Goal: Transaction & Acquisition: Purchase product/service

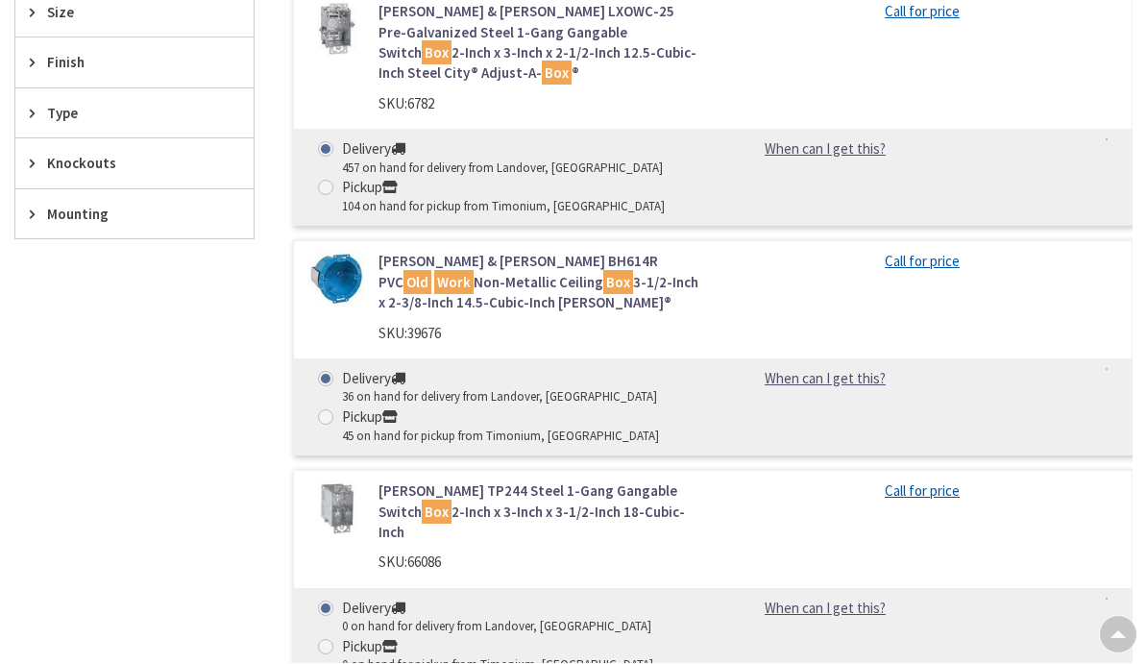
scroll to position [707, 0]
click at [629, 480] on link "Crouse-Hinds TP244 Steel 1-Gang Gangable Switch Box 2-Inch x 3-Inch x 3-1/2-Inc…" at bounding box center [538, 510] width 320 height 61
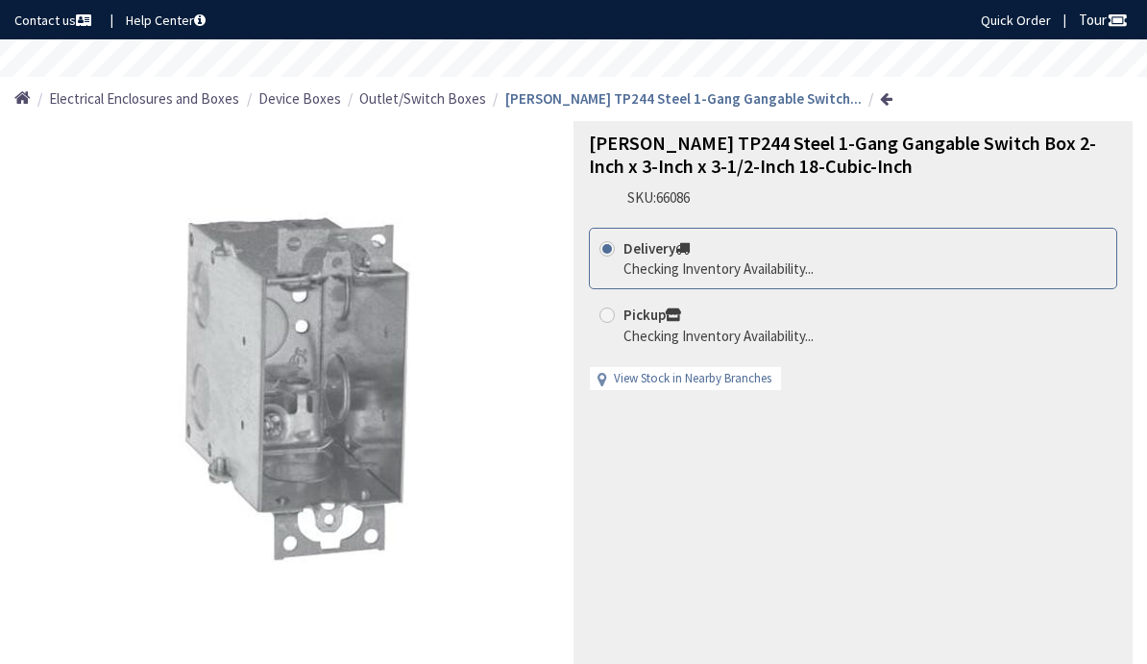
scroll to position [-92, 0]
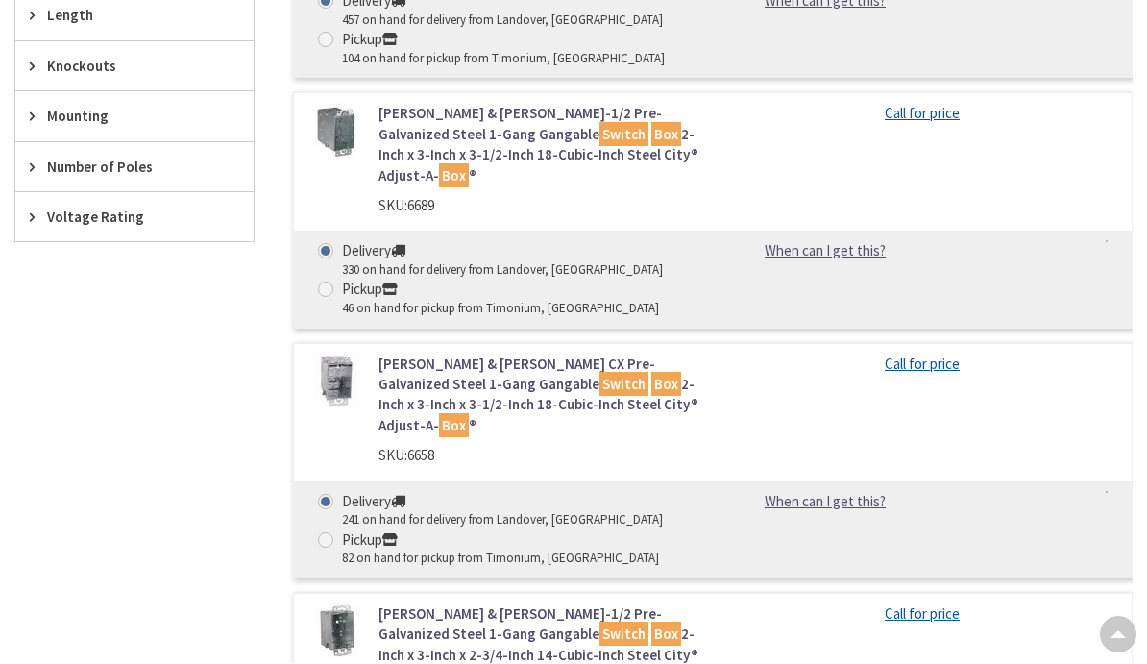
scroll to position [1030, 0]
click at [651, 372] on mark "Box" at bounding box center [666, 384] width 30 height 24
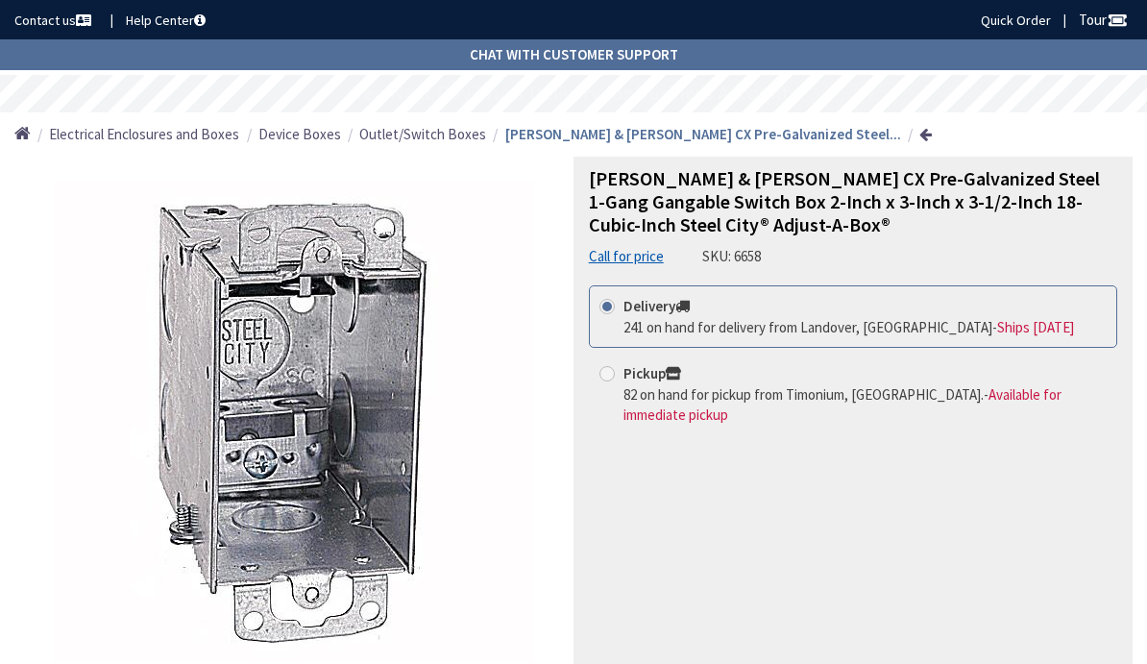
click at [555, 136] on strong "[PERSON_NAME] & [PERSON_NAME] CX Pre-Galvanized Steel..." at bounding box center [703, 134] width 396 height 18
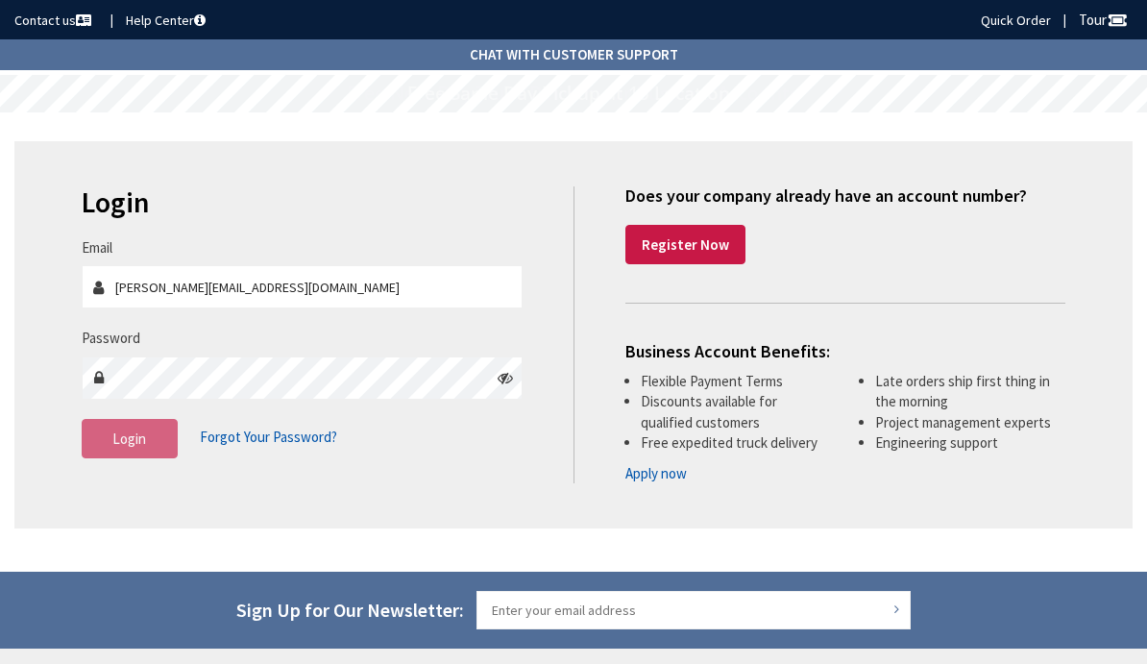
type input "[PERSON_NAME][EMAIL_ADDRESS][DOMAIN_NAME]"
click at [131, 431] on span "Login" at bounding box center [129, 438] width 34 height 18
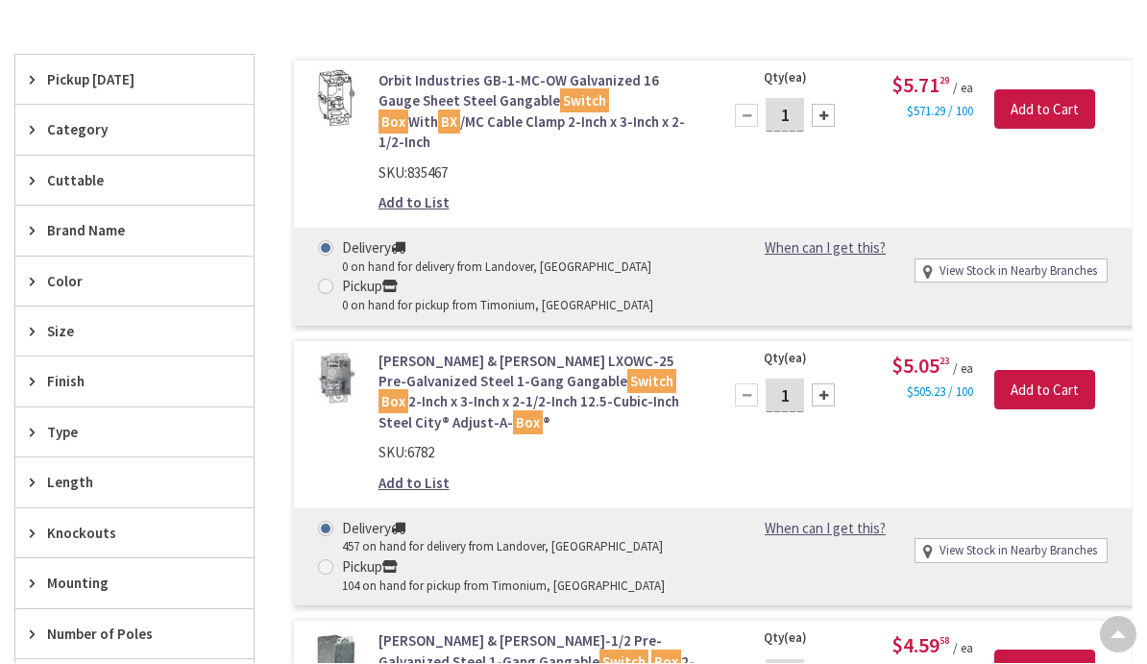
scroll to position [562, 0]
click at [793, 379] on input "1" at bounding box center [784, 396] width 38 height 34
type input "25"
click at [1056, 370] on input "Add to Cart" at bounding box center [1044, 390] width 101 height 40
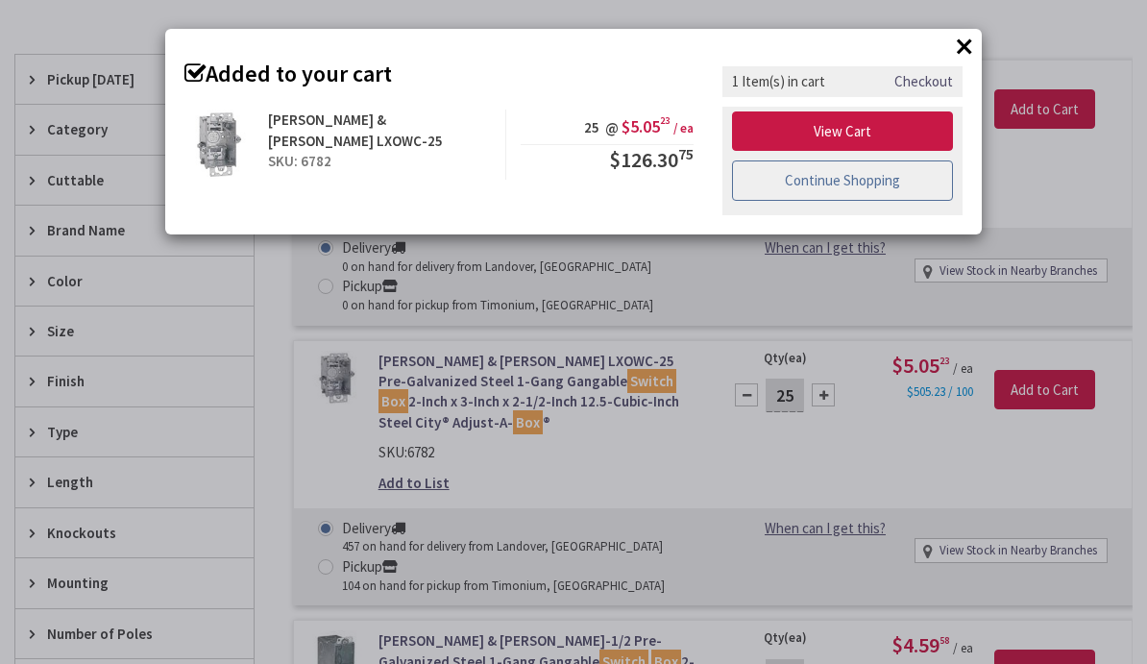
click at [898, 180] on link "Continue Shopping" at bounding box center [842, 180] width 221 height 40
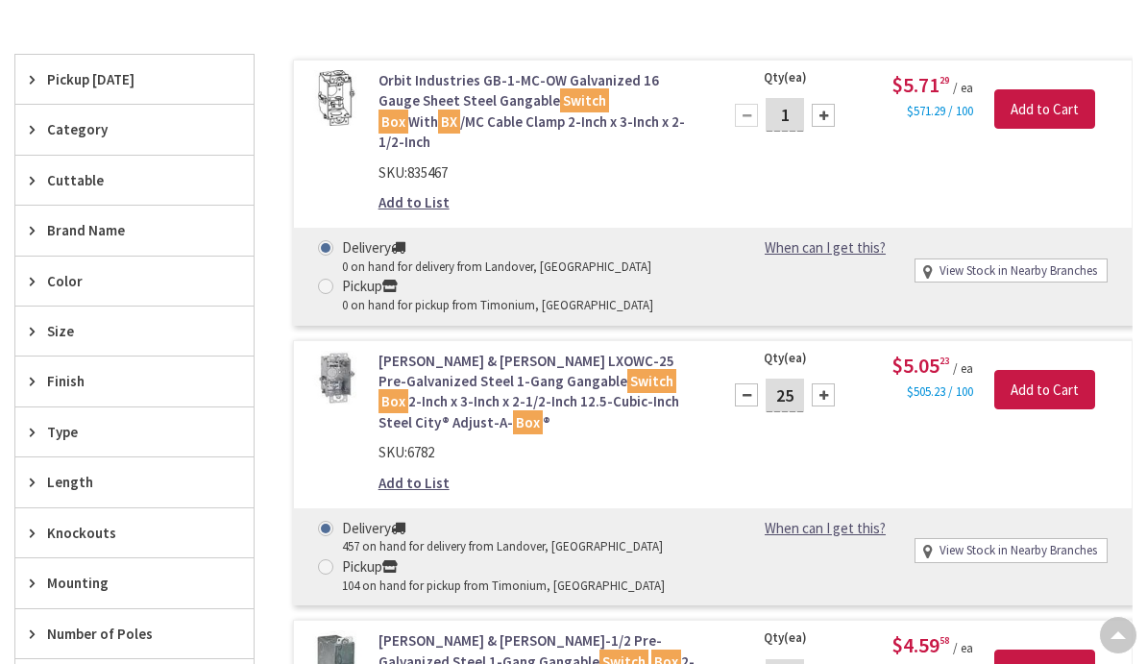
scroll to position [0, 0]
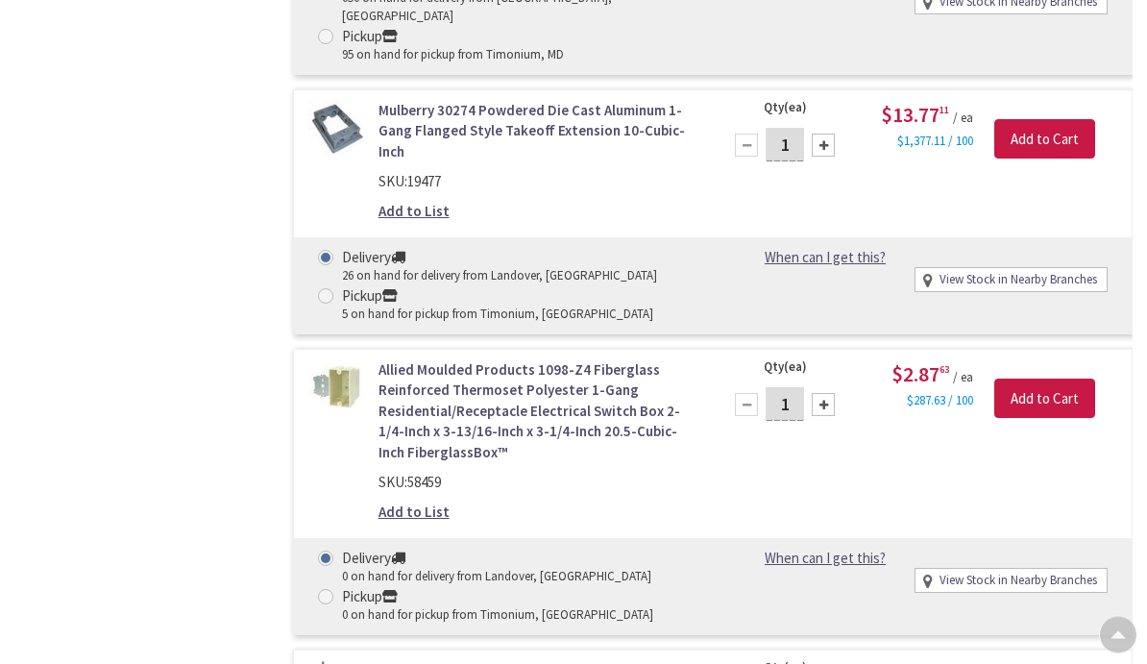
scroll to position [3399, 0]
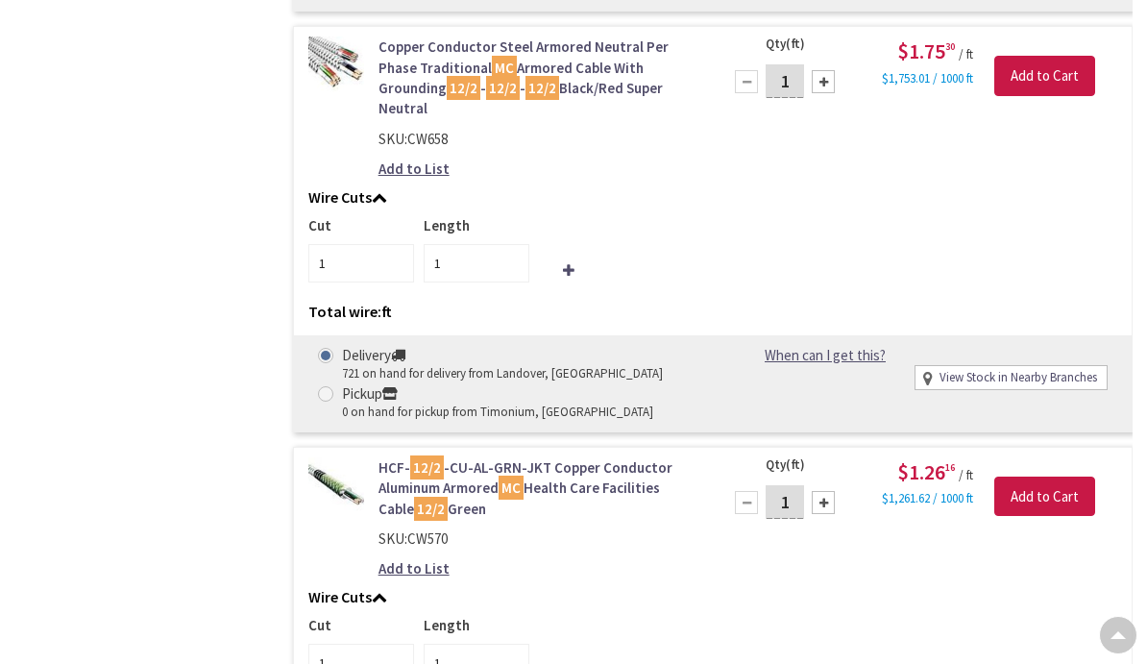
scroll to position [2354, 0]
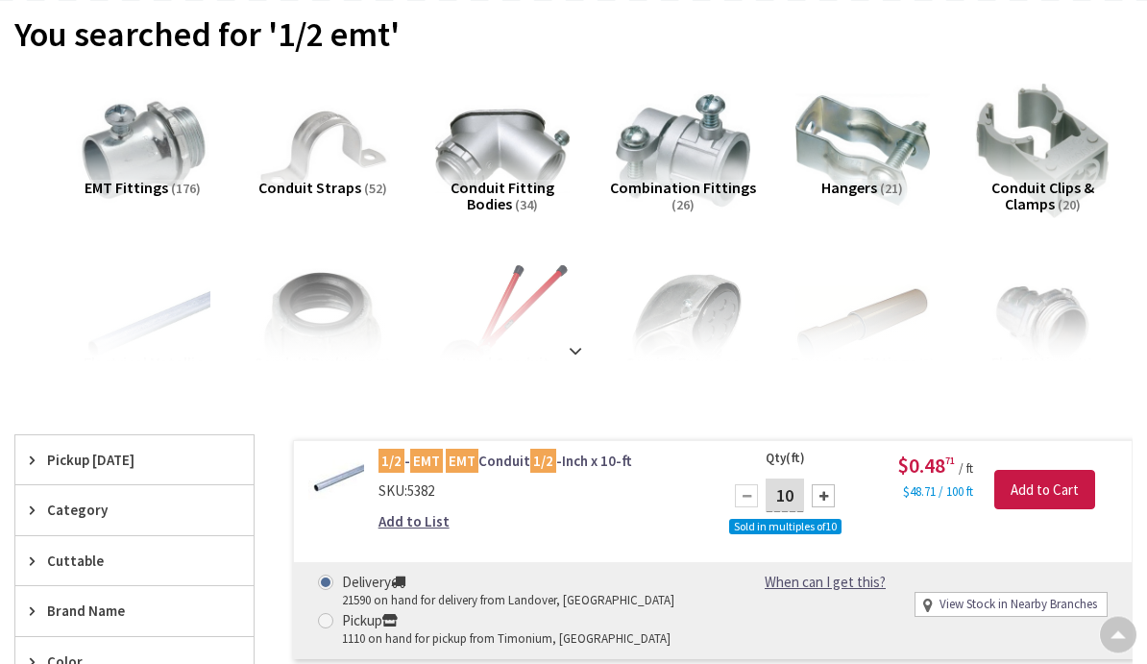
scroll to position [111, 0]
click at [831, 497] on div at bounding box center [823, 495] width 23 height 23
click at [826, 492] on div at bounding box center [823, 495] width 23 height 23
click at [823, 491] on div at bounding box center [823, 495] width 23 height 23
click at [823, 490] on div at bounding box center [823, 495] width 23 height 23
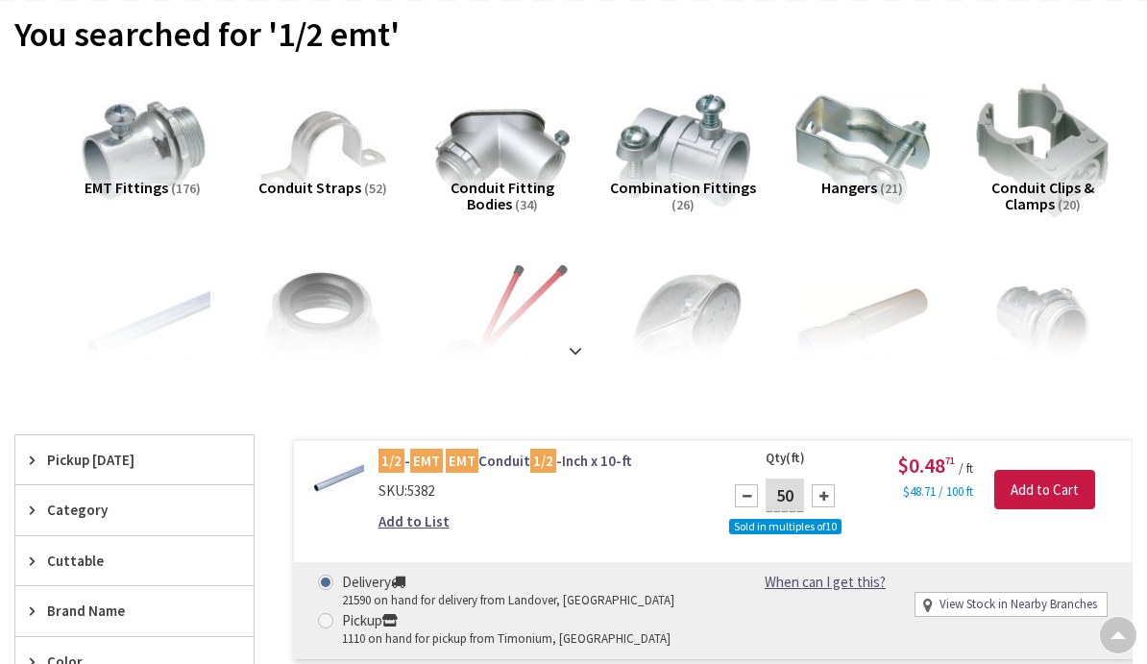
click at [829, 493] on div at bounding box center [823, 495] width 23 height 23
click at [819, 494] on div at bounding box center [823, 495] width 23 height 23
click at [819, 493] on div at bounding box center [823, 495] width 23 height 23
type input "80"
click at [1043, 482] on input "Add to Cart" at bounding box center [1044, 490] width 101 height 40
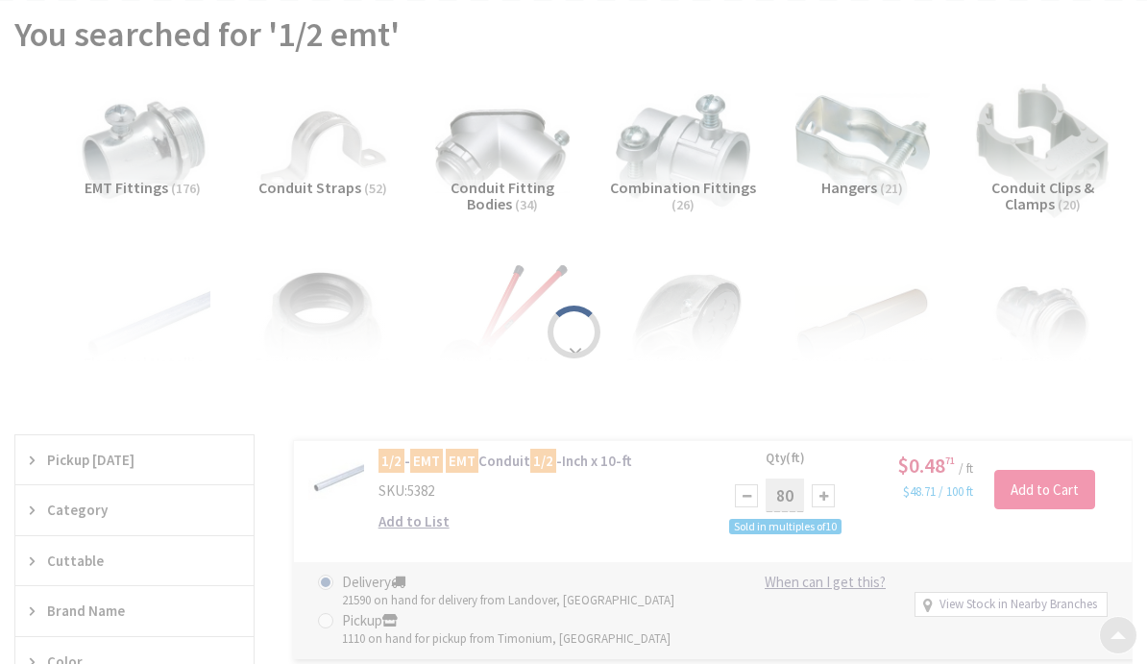
scroll to position [0, 0]
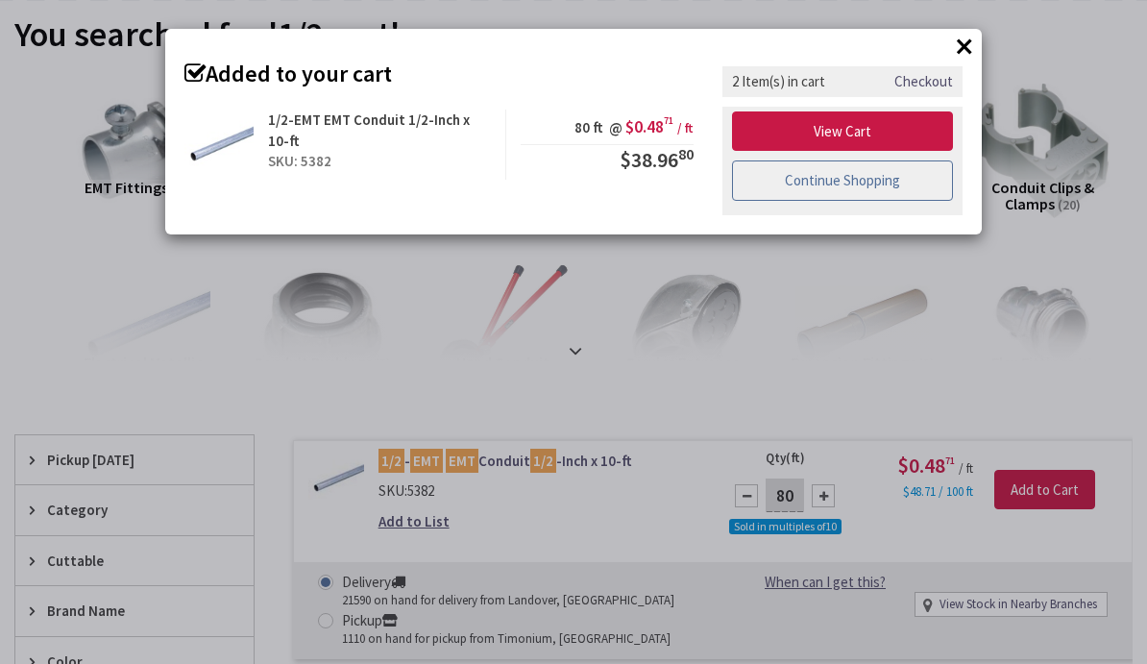
click at [895, 173] on link "Continue Shopping" at bounding box center [842, 180] width 221 height 40
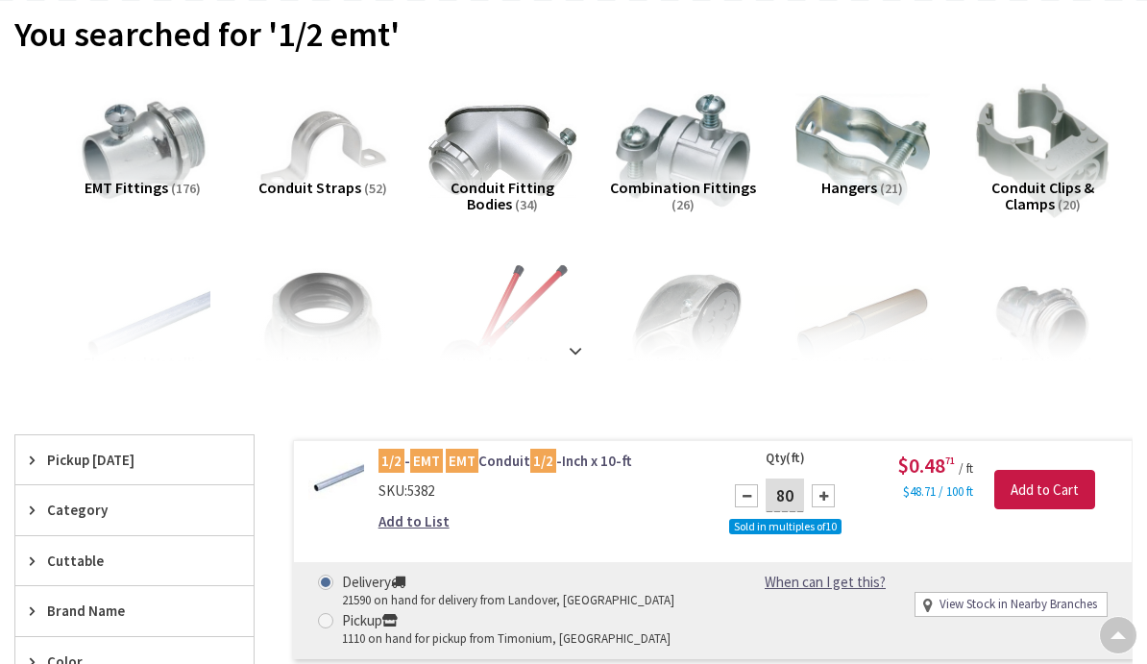
click at [511, 175] on img at bounding box center [502, 151] width 148 height 148
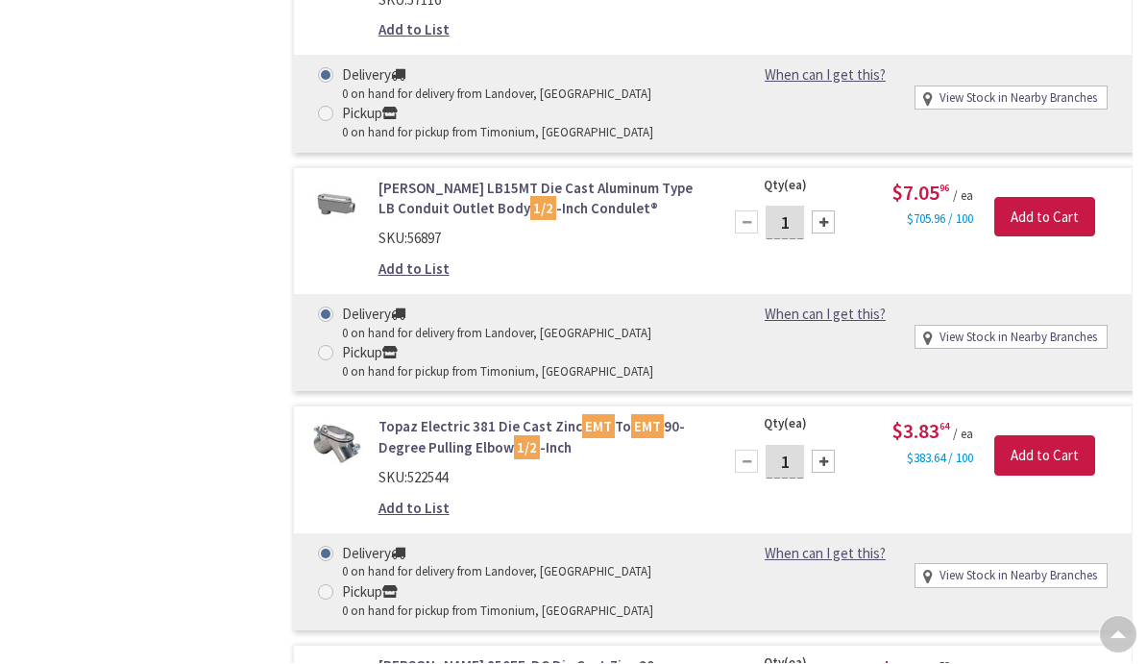
scroll to position [2741, 0]
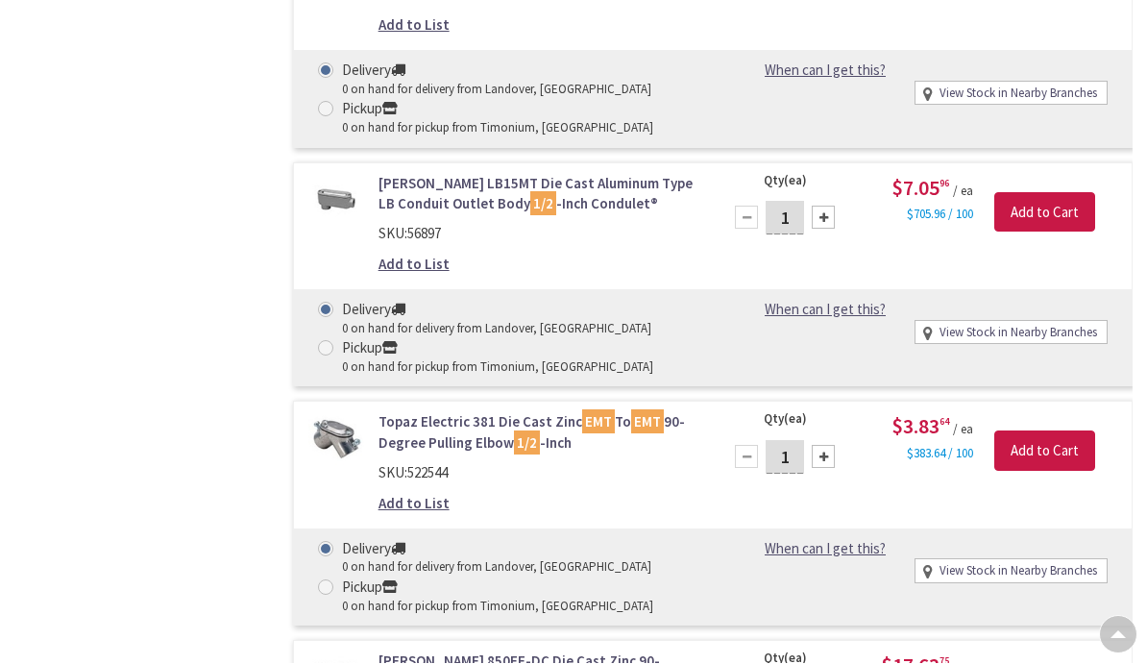
click at [827, 446] on div at bounding box center [823, 457] width 23 height 23
click at [825, 445] on div at bounding box center [823, 456] width 23 height 23
click at [823, 445] on div at bounding box center [823, 456] width 23 height 23
type input "4"
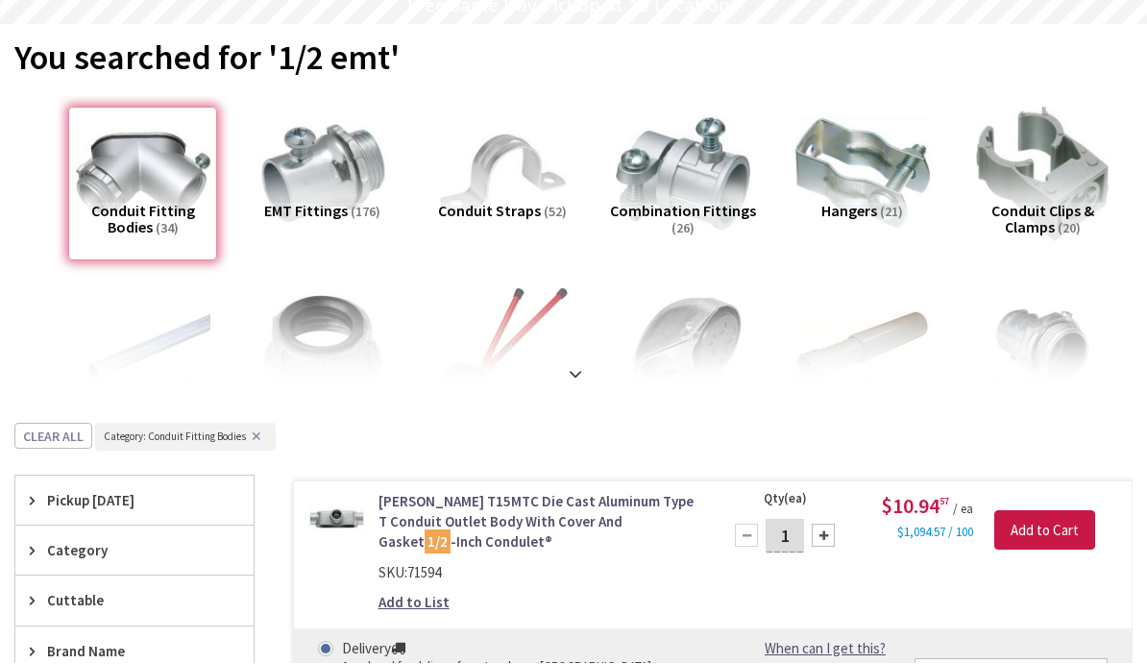
scroll to position [88, 0]
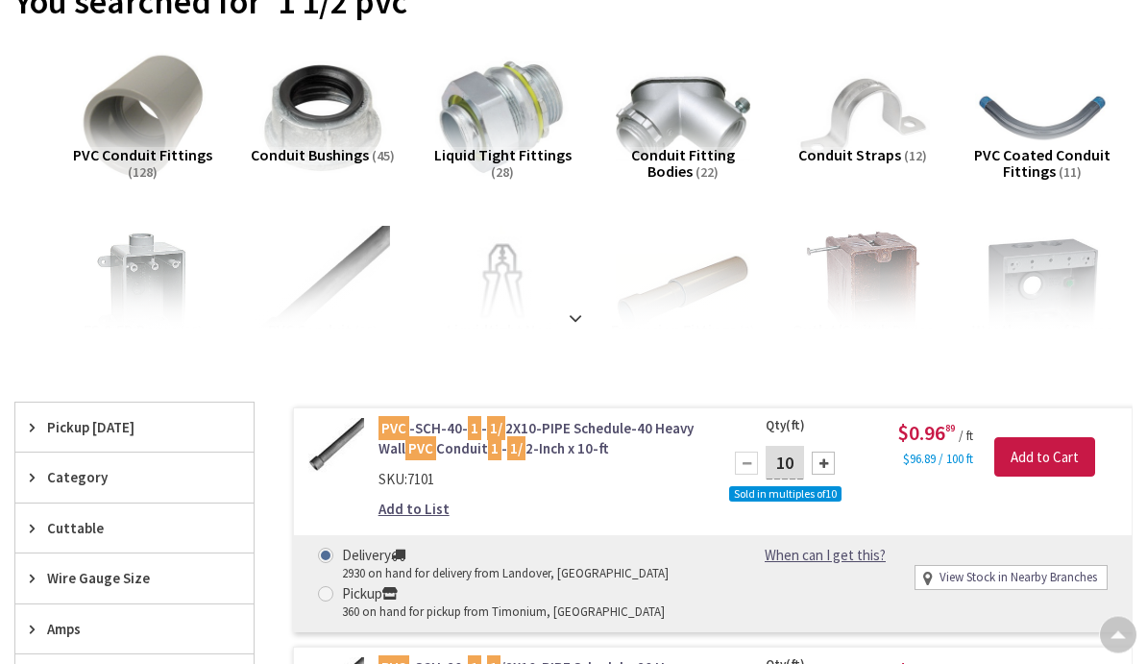
scroll to position [144, 0]
click at [817, 456] on div at bounding box center [823, 462] width 23 height 23
click at [818, 465] on div at bounding box center [823, 462] width 23 height 23
click at [822, 465] on div at bounding box center [823, 462] width 23 height 23
click at [827, 465] on div at bounding box center [823, 462] width 23 height 23
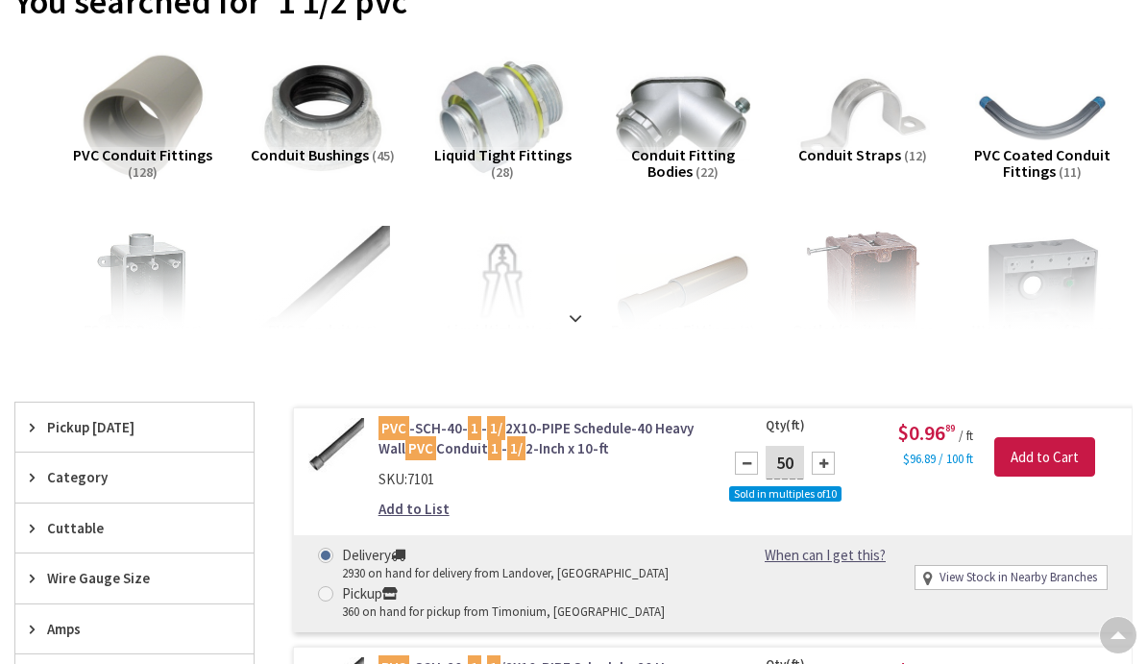
click at [821, 467] on div at bounding box center [823, 462] width 23 height 23
click at [828, 457] on div at bounding box center [823, 462] width 23 height 23
click at [825, 464] on div at bounding box center [823, 462] width 23 height 23
click at [825, 463] on div at bounding box center [823, 462] width 23 height 23
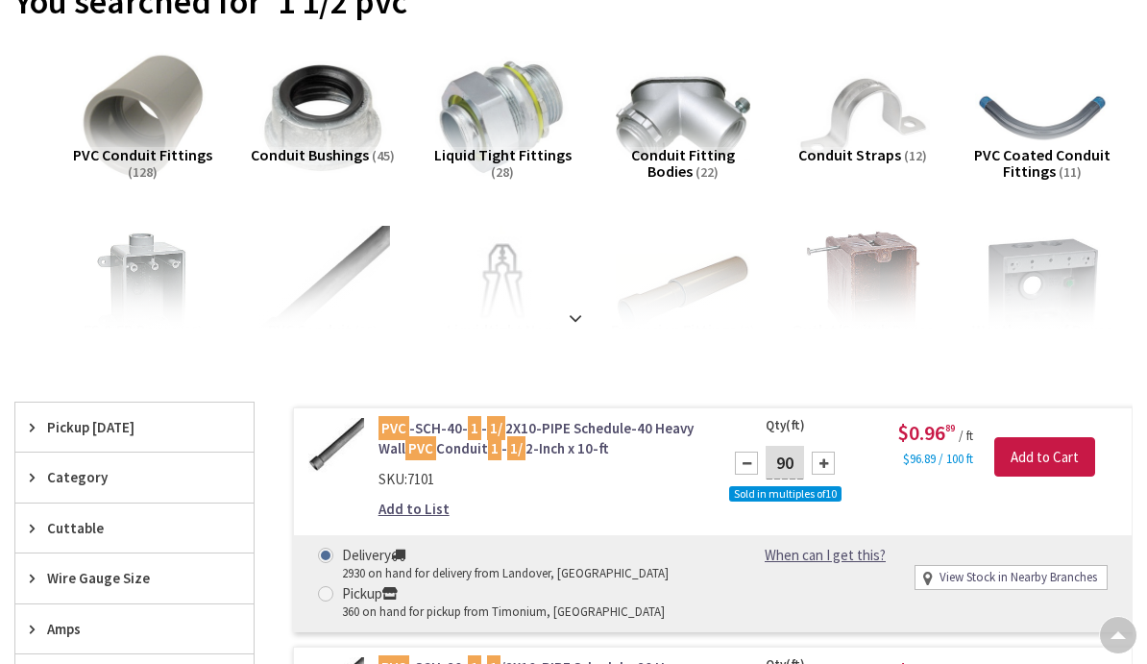
click at [823, 461] on div at bounding box center [823, 462] width 23 height 23
type input "100"
click at [1035, 456] on input "Add to Cart" at bounding box center [1044, 457] width 101 height 40
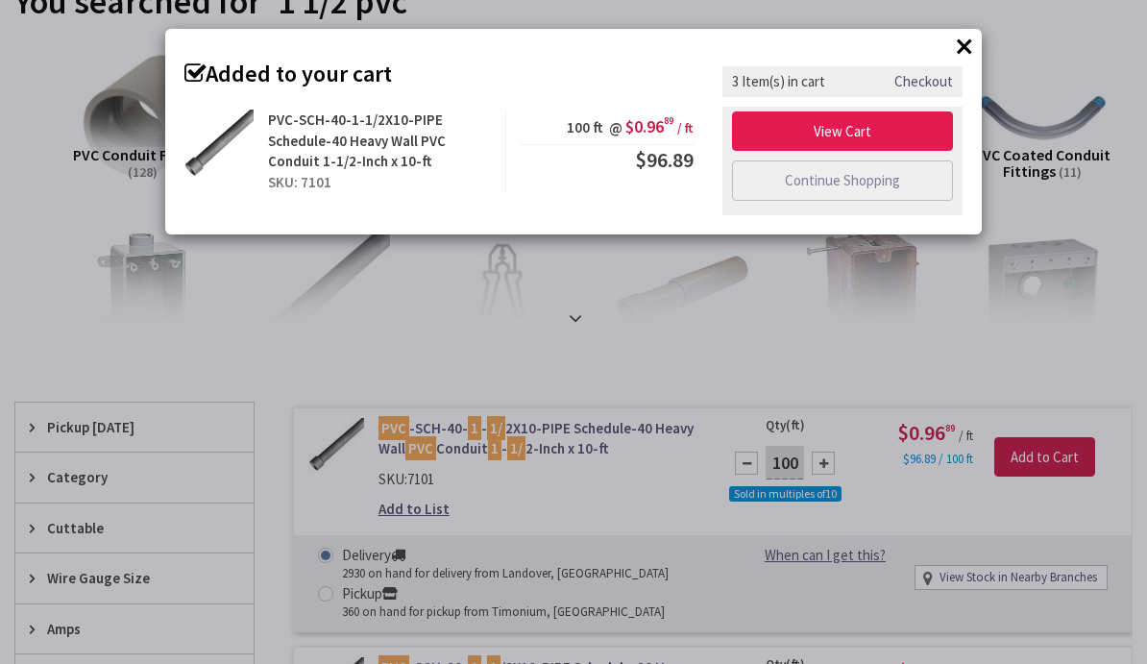
click at [871, 127] on link "View Cart" at bounding box center [842, 131] width 221 height 40
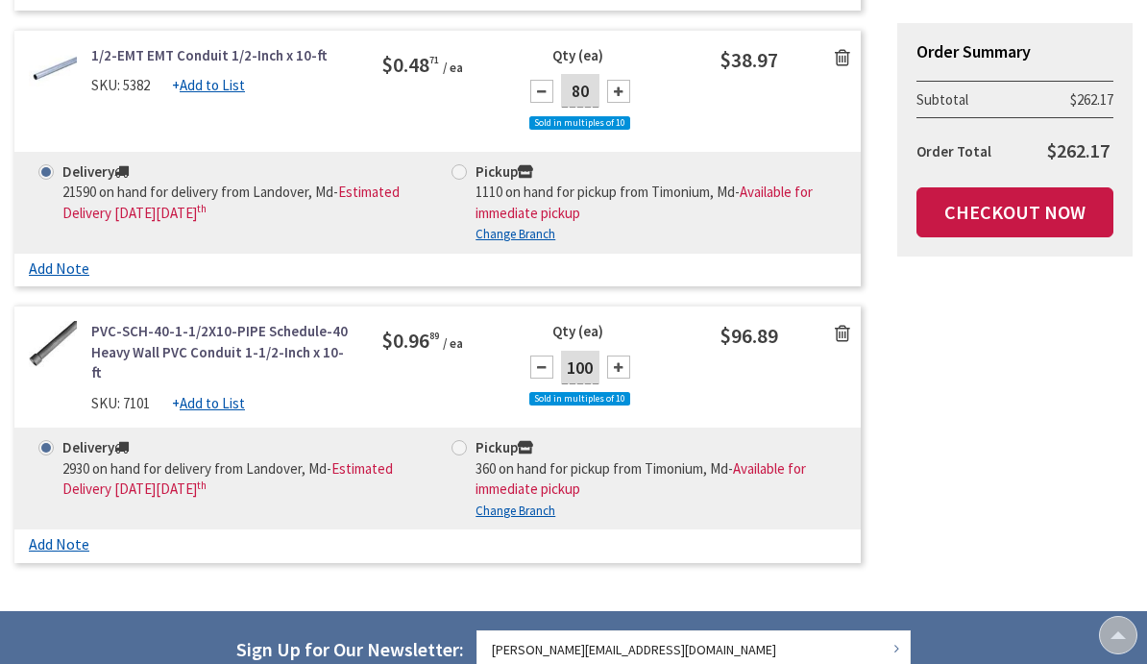
scroll to position [592, 0]
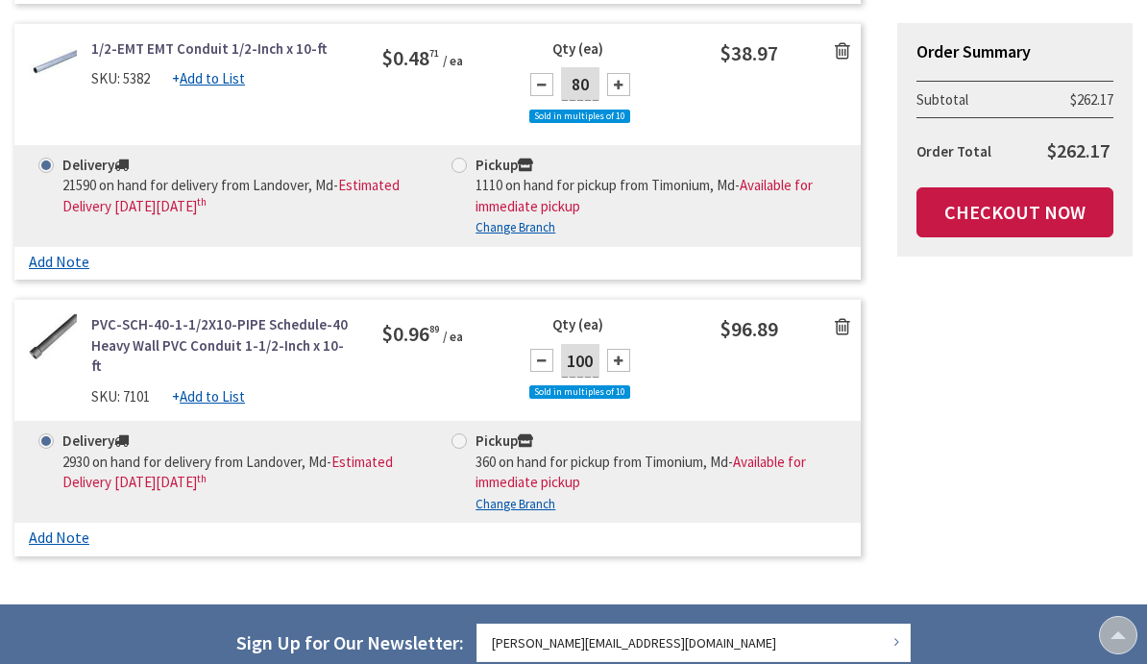
click at [620, 349] on div at bounding box center [618, 360] width 23 height 23
click at [625, 349] on div at bounding box center [618, 360] width 23 height 23
click at [619, 349] on div at bounding box center [618, 360] width 23 height 23
click at [621, 349] on div at bounding box center [618, 360] width 23 height 23
click at [624, 349] on div at bounding box center [618, 360] width 23 height 23
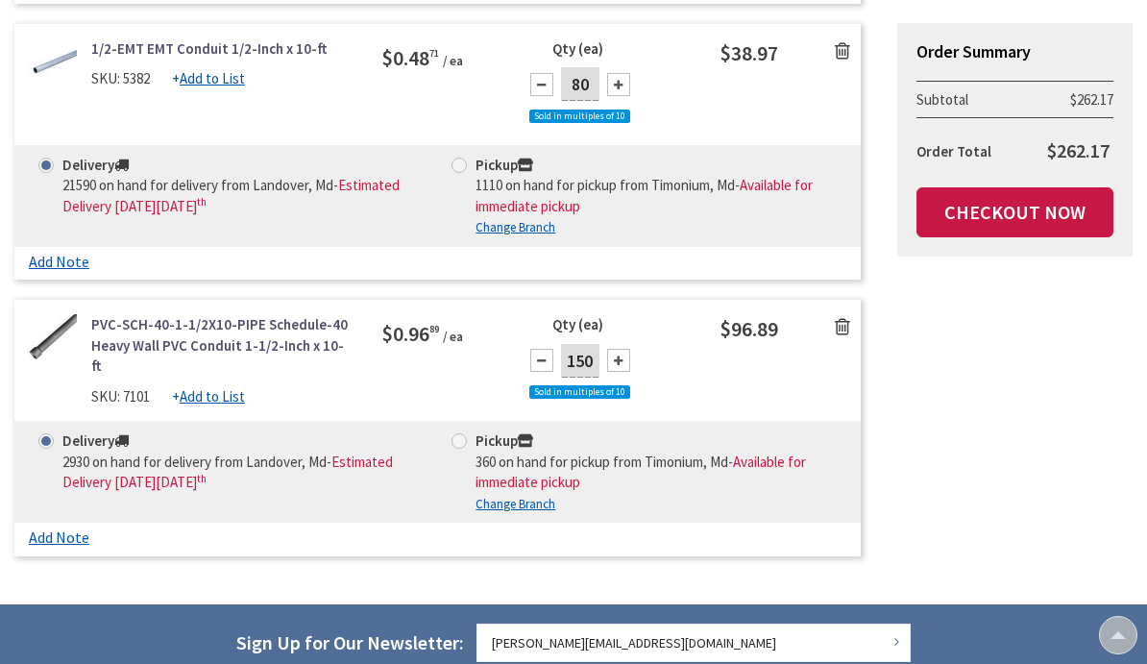
click at [626, 349] on div at bounding box center [618, 360] width 23 height 23
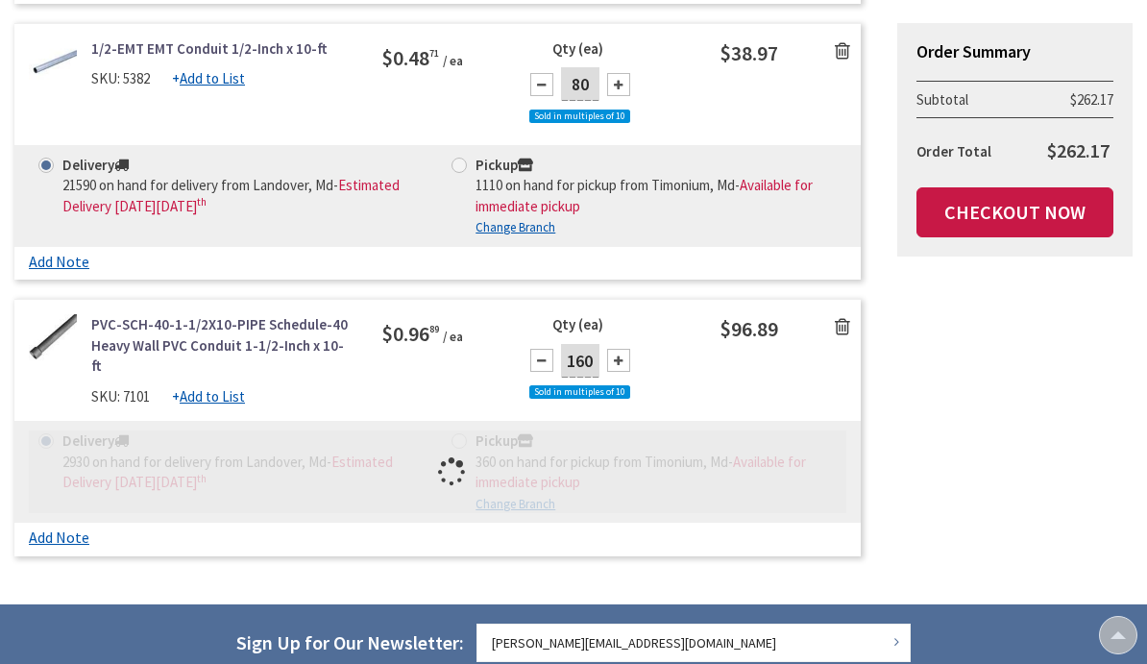
click at [628, 349] on div at bounding box center [618, 360] width 23 height 23
click at [626, 349] on div at bounding box center [618, 360] width 23 height 23
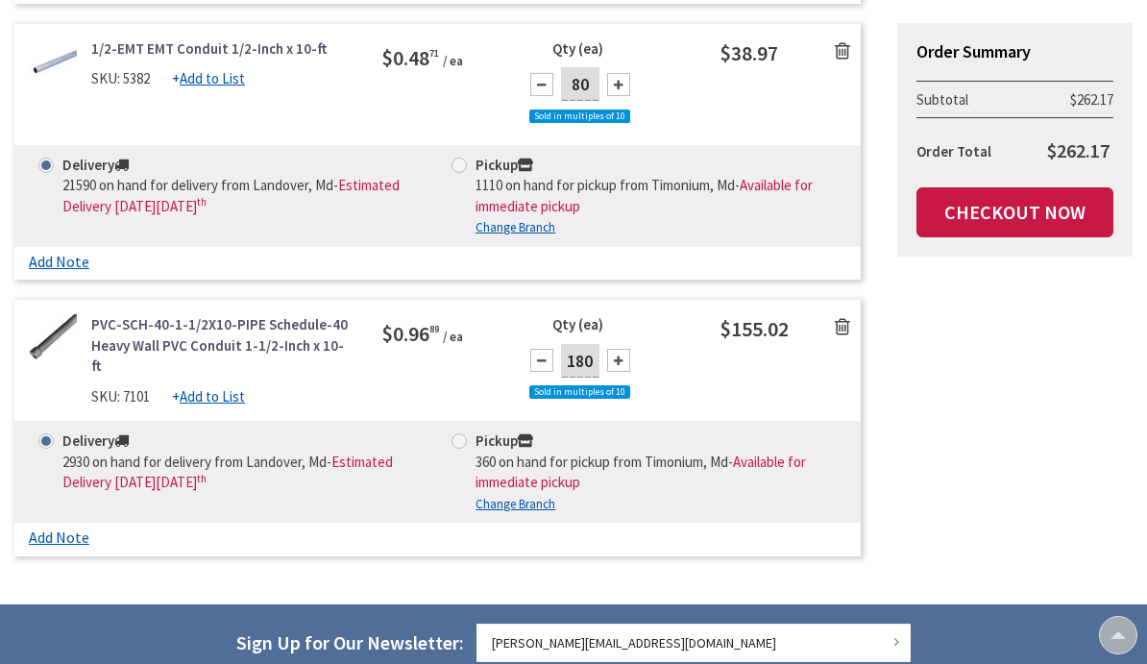
click at [619, 349] on div at bounding box center [618, 360] width 23 height 23
click at [622, 349] on div at bounding box center [618, 360] width 23 height 23
type input "200"
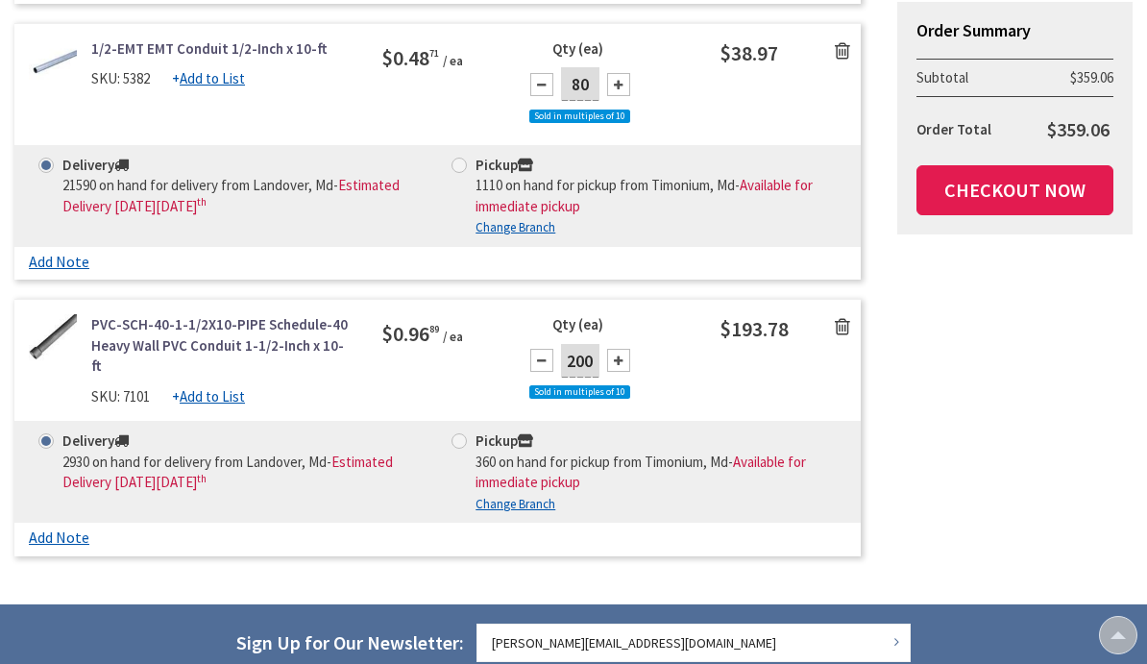
click at [1032, 179] on link "Checkout Now" at bounding box center [1014, 190] width 197 height 50
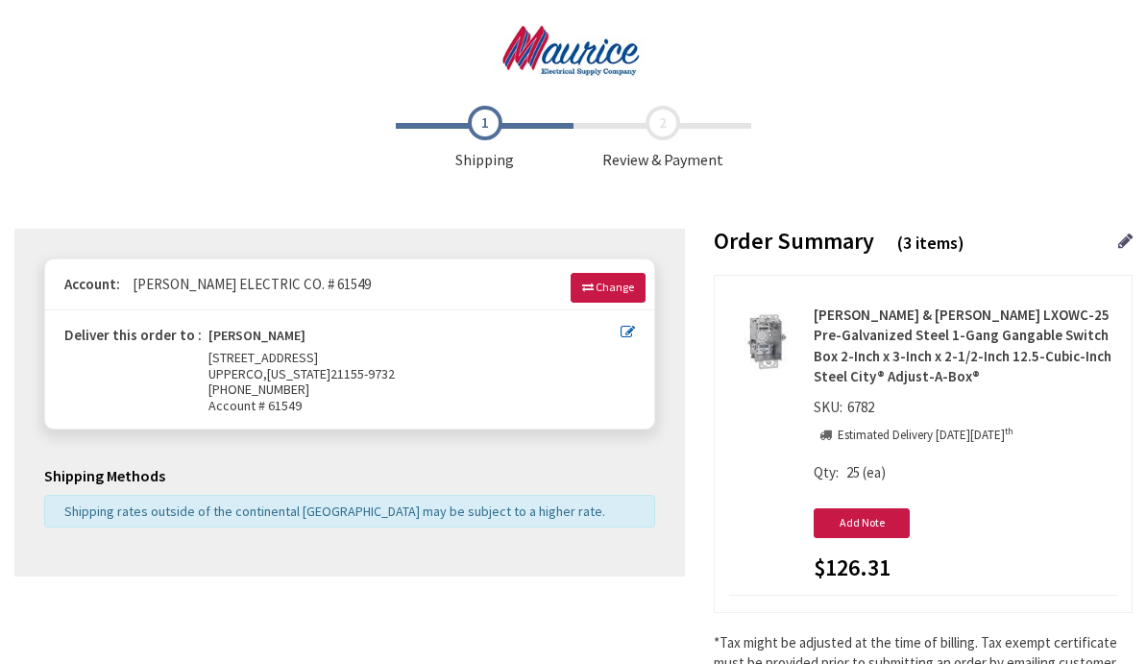
click at [630, 334] on icon at bounding box center [627, 332] width 14 height 14
type input "[STREET_ADDRESS]"
type input "UPPERCO"
type input "21155-9732"
type input "[PHONE_NUMBER]"
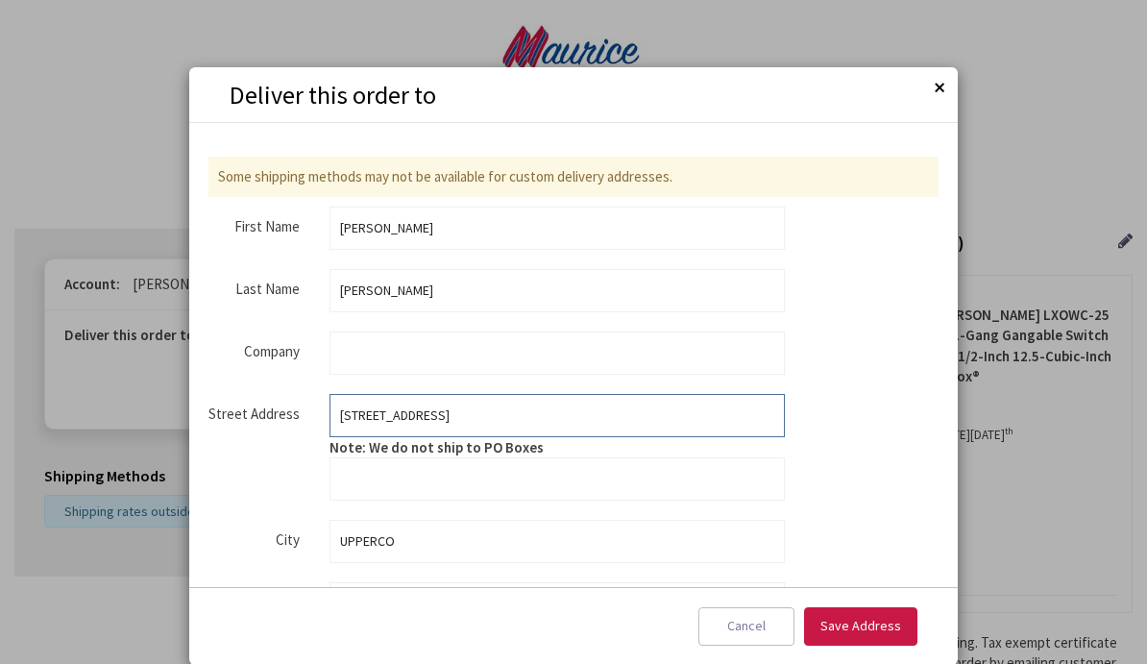
click at [454, 415] on input "[STREET_ADDRESS]" at bounding box center [556, 415] width 455 height 43
type input "1"
type input "[STREET_ADDRESS]"
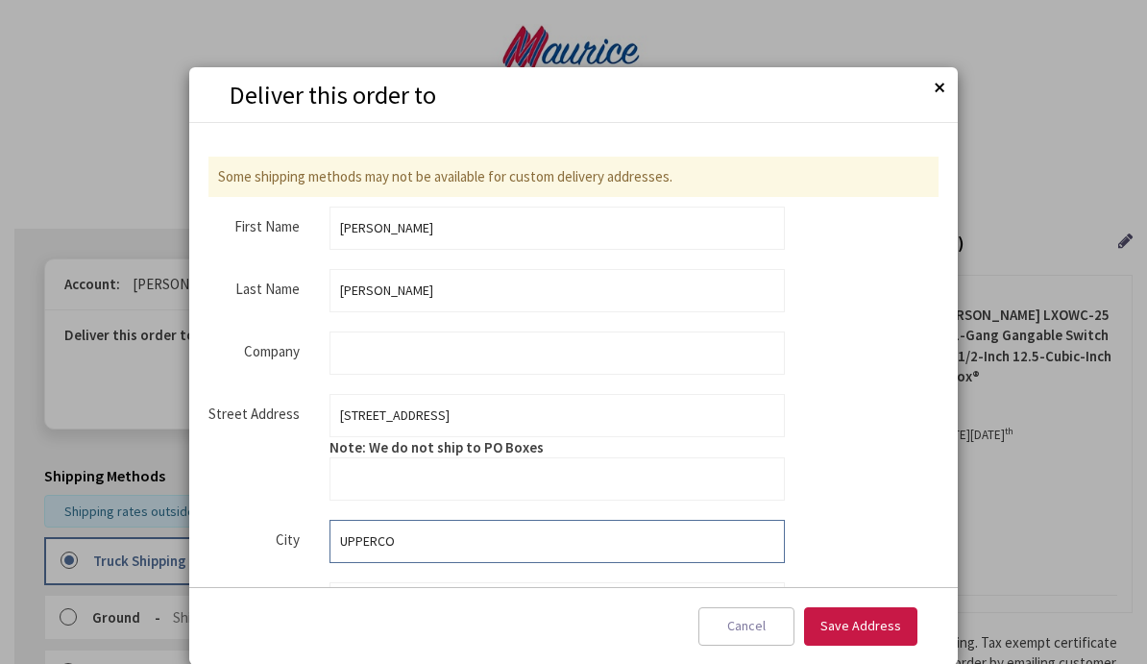
click at [490, 524] on input "UPPERCO" at bounding box center [556, 541] width 455 height 43
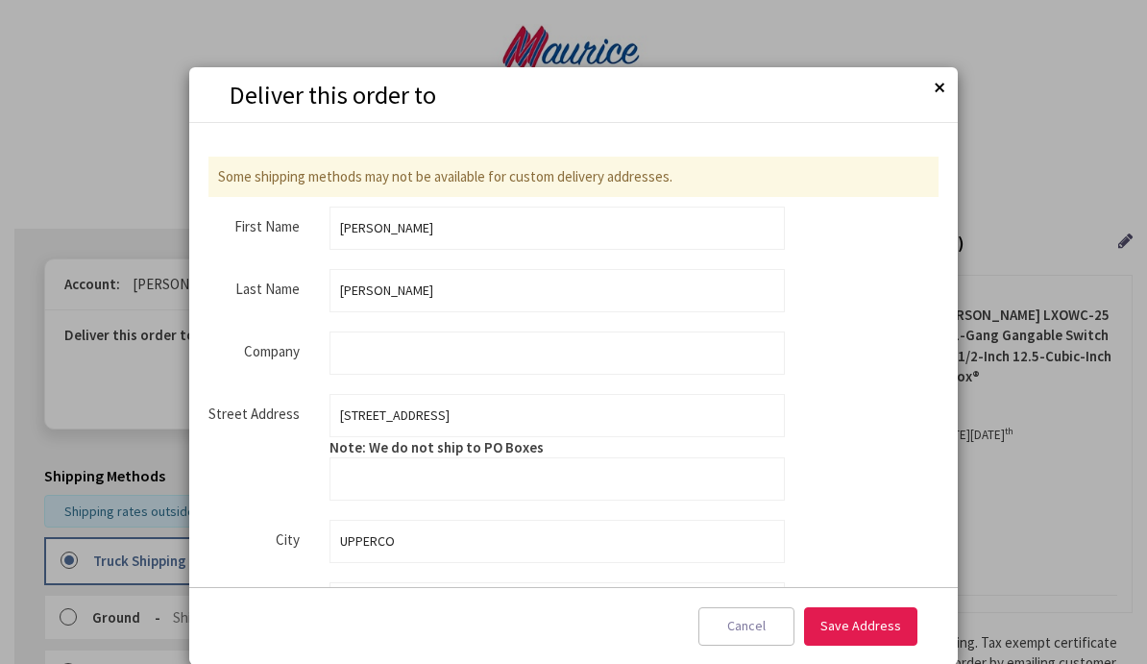
click at [866, 630] on span "Save Address" at bounding box center [860, 625] width 81 height 17
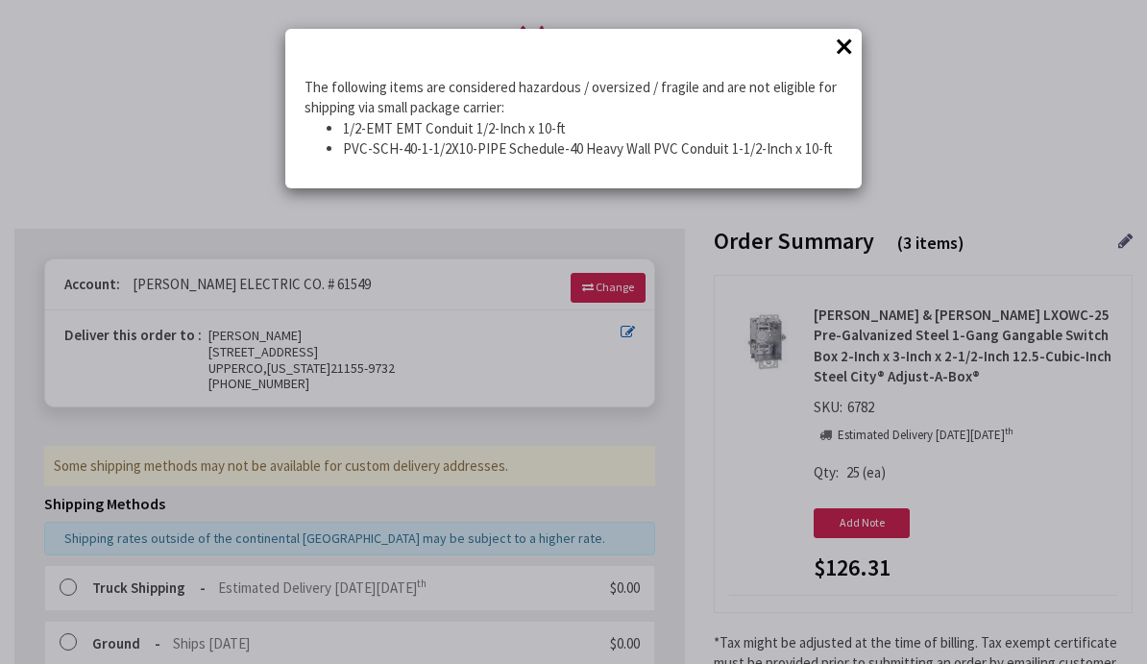
click at [856, 49] on button "×" at bounding box center [844, 46] width 29 height 29
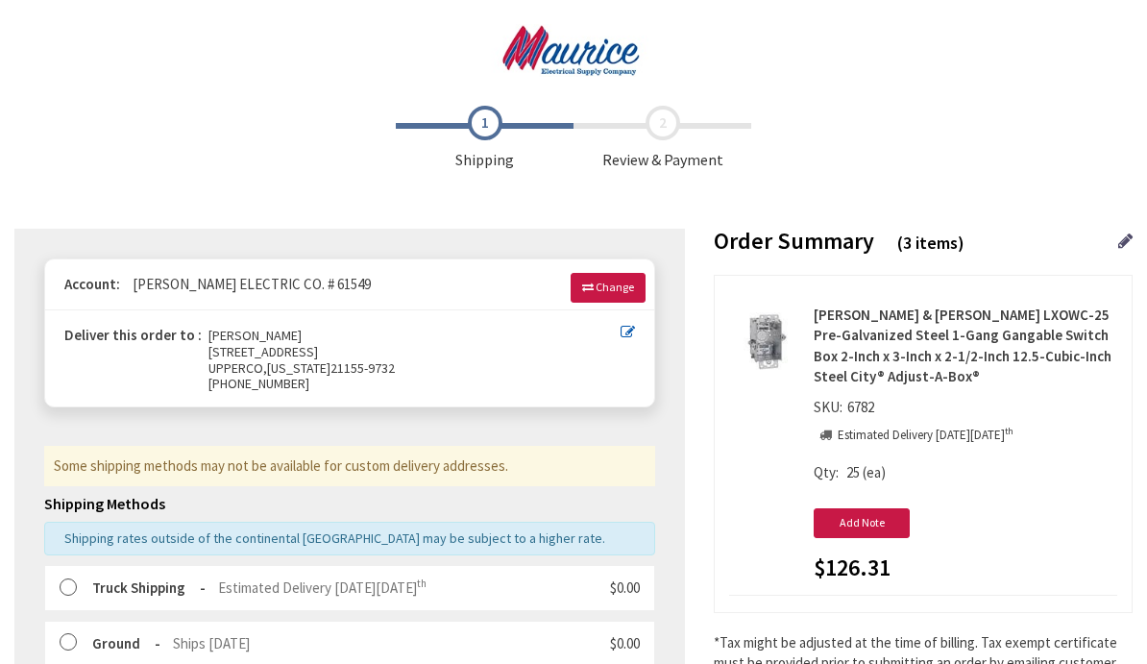
click at [77, 578] on label at bounding box center [75, 587] width 30 height 19
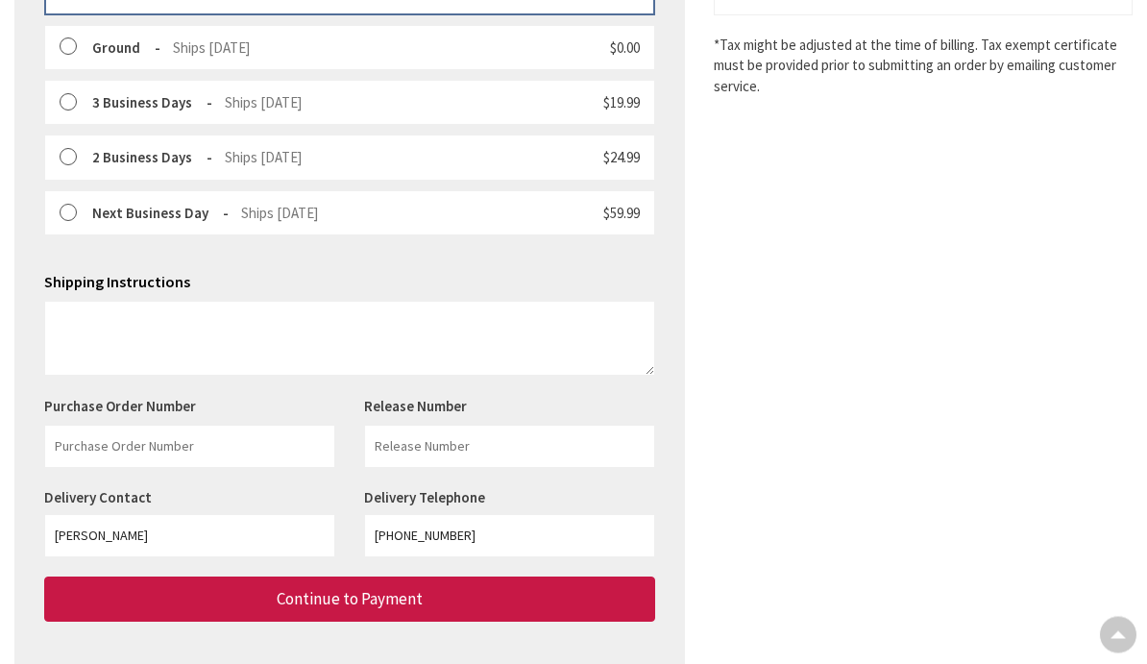
scroll to position [604, 0]
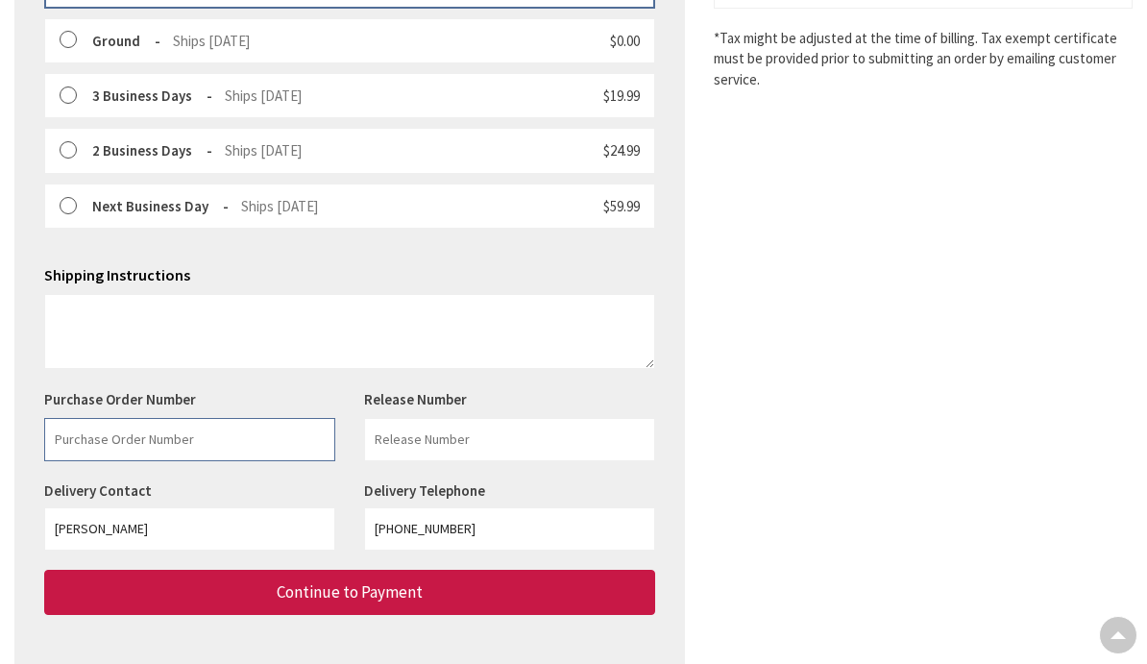
click at [68, 421] on input "text" at bounding box center [189, 439] width 291 height 43
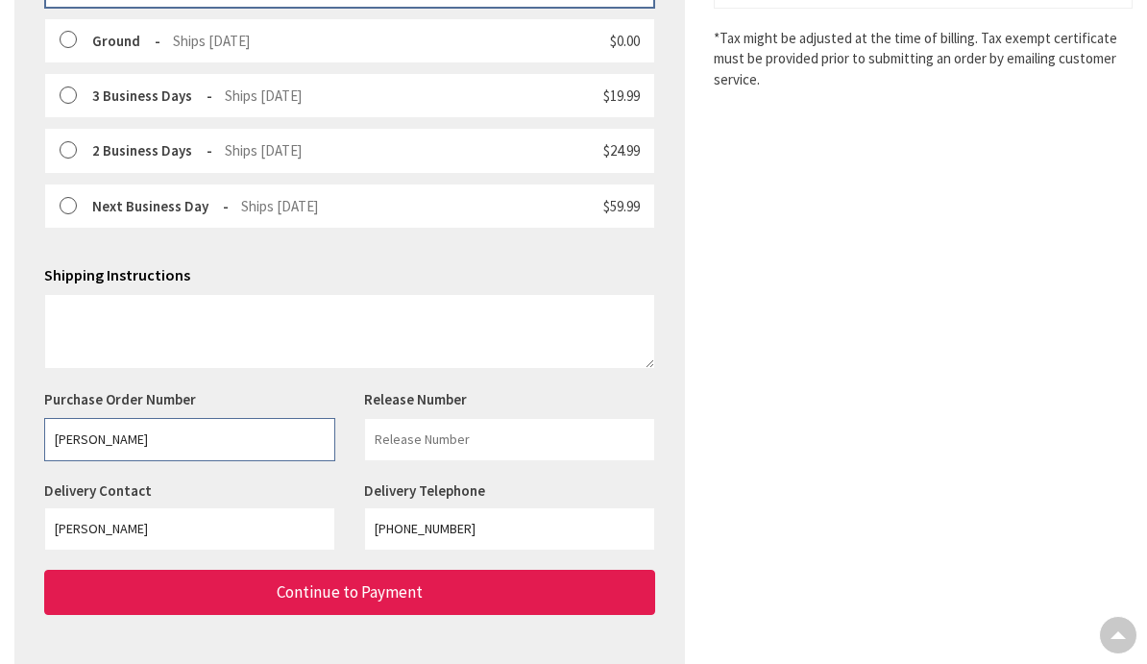
type input "[PERSON_NAME]"
click at [446, 590] on button "Continue to Payment" at bounding box center [349, 592] width 611 height 45
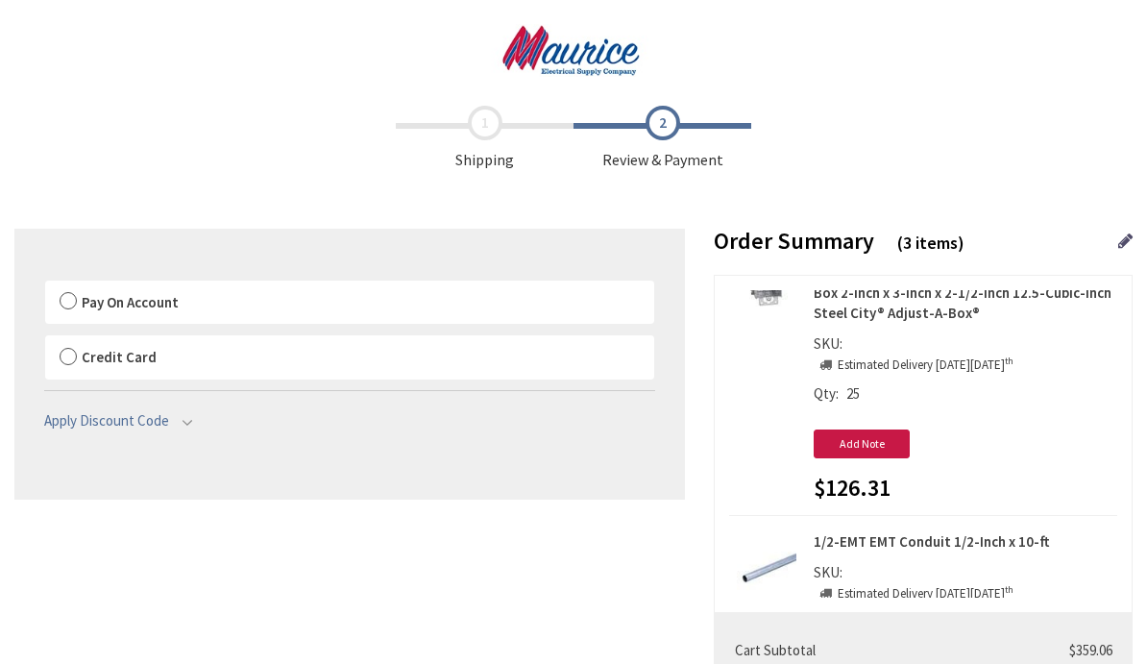
click at [69, 303] on label "Pay On Account" at bounding box center [349, 302] width 609 height 44
click at [45, 284] on input "Pay On Account" at bounding box center [45, 284] width 0 height 0
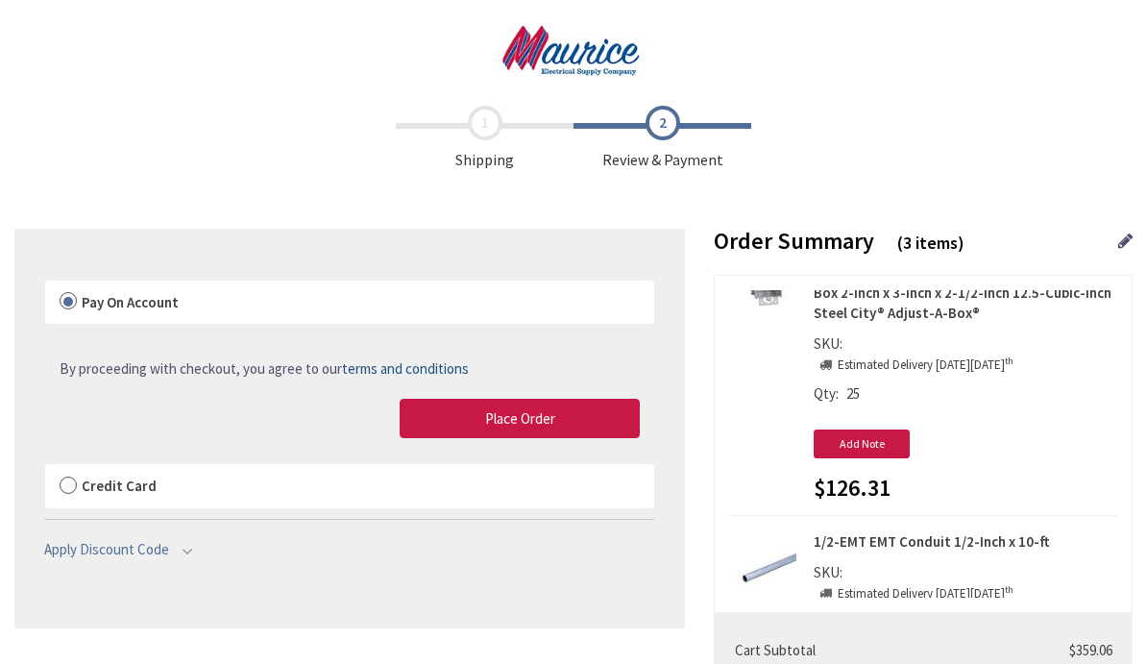
click at [460, 427] on button "Place Order" at bounding box center [520, 419] width 240 height 40
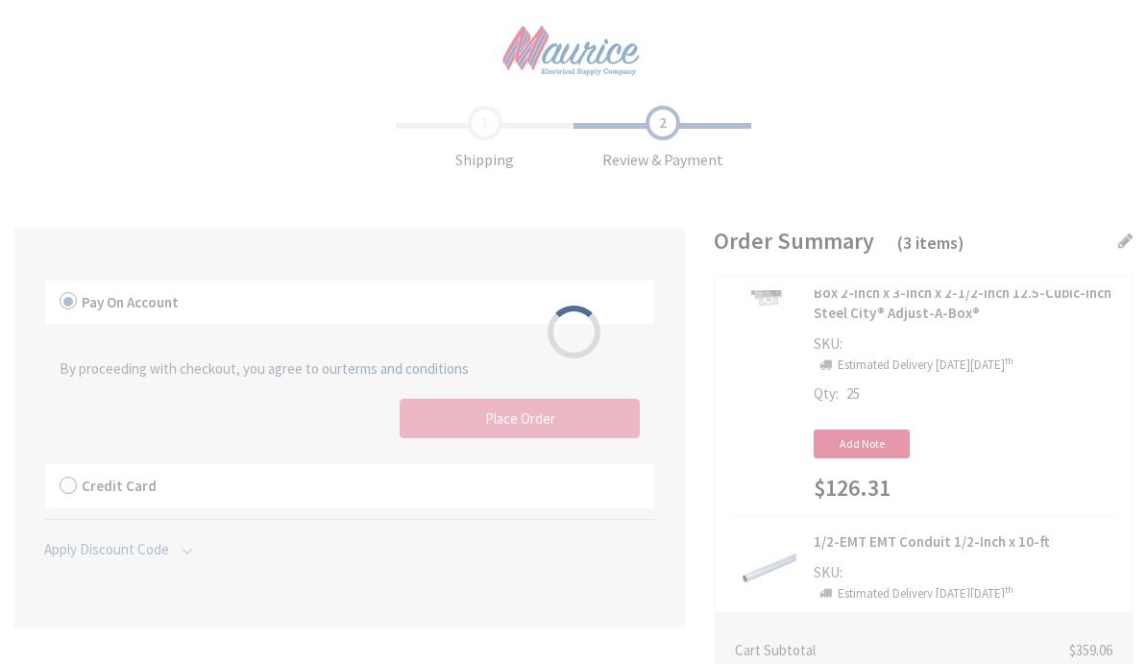
click at [457, 422] on div "Please wait..." at bounding box center [573, 332] width 1147 height 664
click at [522, 408] on div "Please wait..." at bounding box center [573, 332] width 1147 height 664
